Goal: Find specific page/section: Find specific page/section

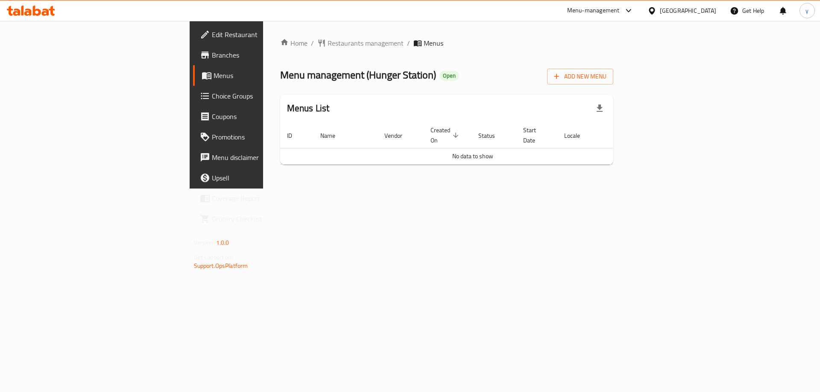
click at [715, 13] on div "[GEOGRAPHIC_DATA]" at bounding box center [687, 10] width 56 height 9
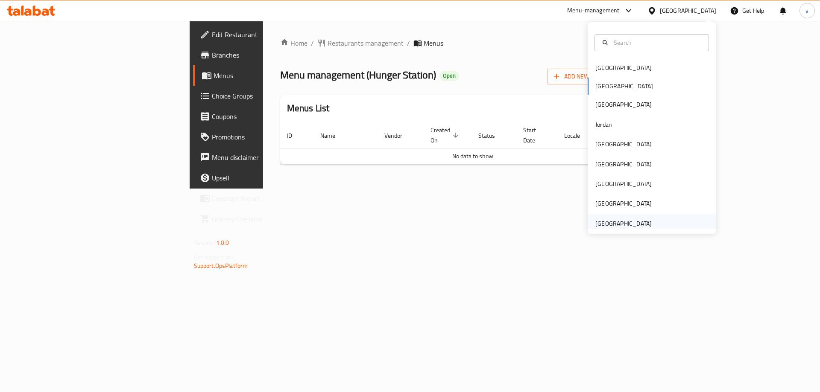
click at [620, 221] on div "[GEOGRAPHIC_DATA]" at bounding box center [623, 223] width 56 height 9
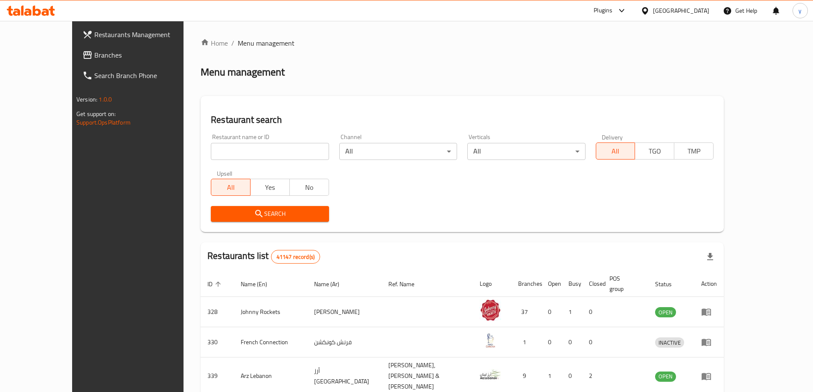
click at [77, 61] on link "Branches" at bounding box center [142, 55] width 132 height 20
